Goal: Ask a question

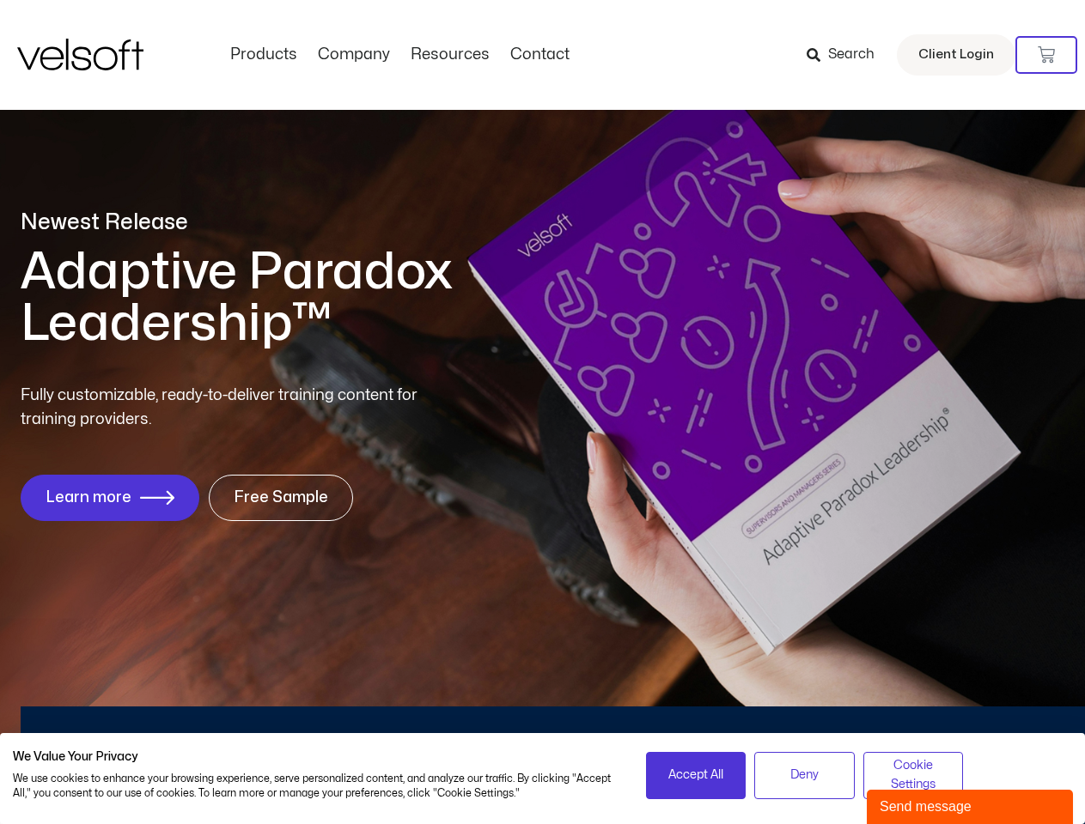
click at [542, 412] on div "Fully customizable, ready-to-deliver training content for training providers. L…" at bounding box center [542, 452] width 1043 height 137
click at [1046, 55] on icon at bounding box center [1045, 54] width 17 height 17
click at [696, 775] on span "Accept All" at bounding box center [695, 775] width 55 height 19
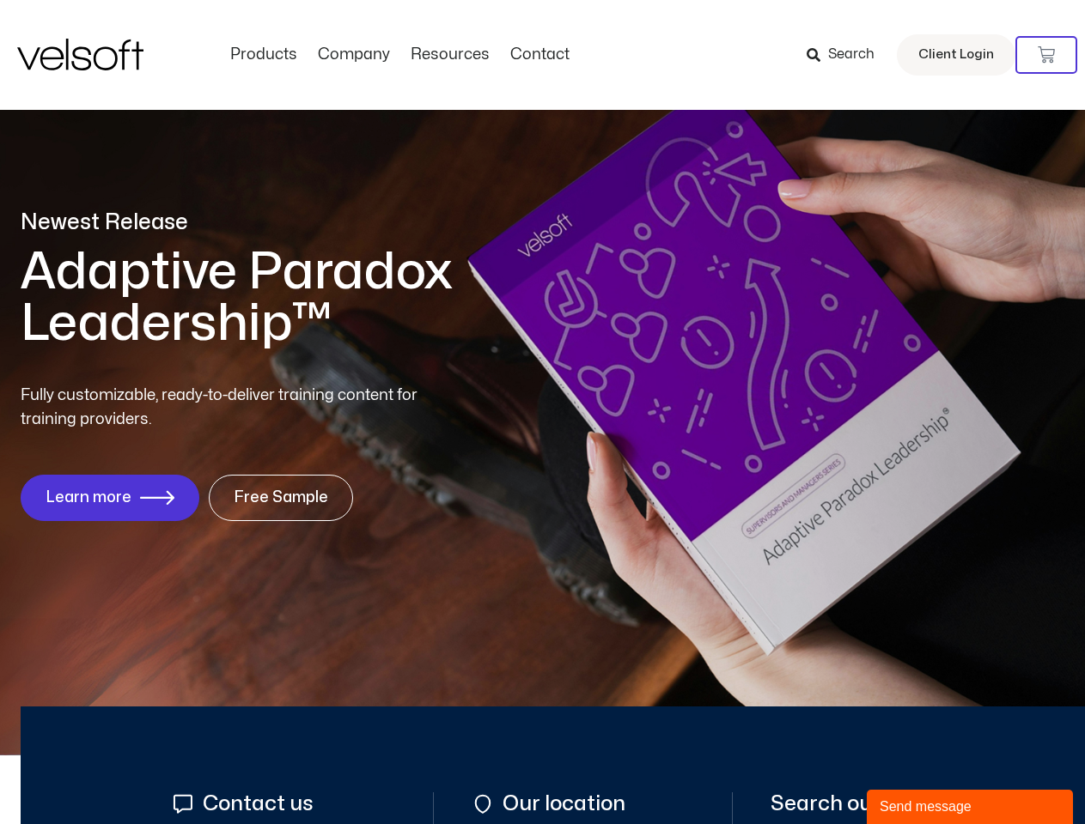
click at [969, 807] on div "Send message" at bounding box center [969, 807] width 180 height 21
